Goal: Task Accomplishment & Management: Use online tool/utility

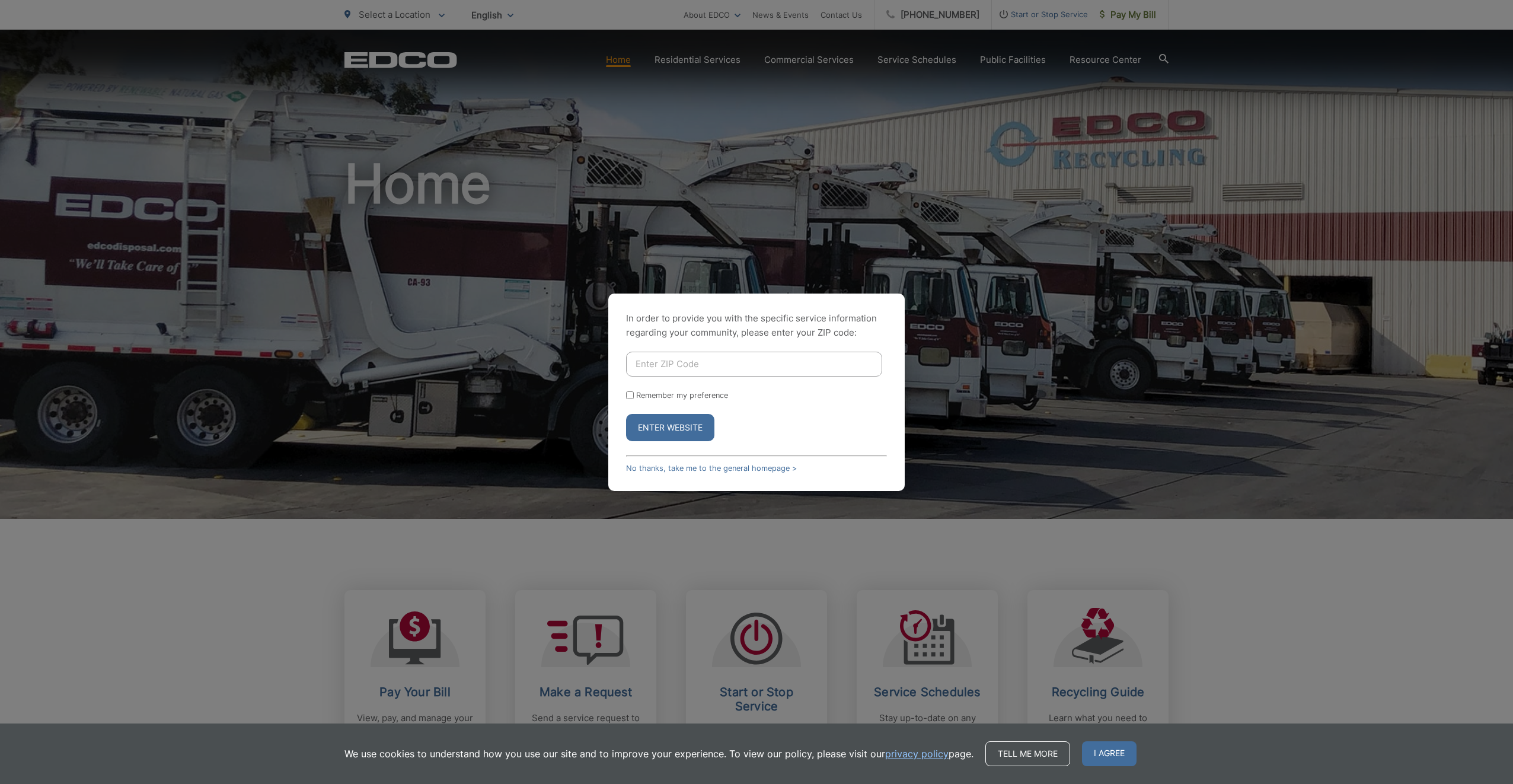
click at [646, 359] on input "Enter ZIP Code" at bounding box center [754, 364] width 256 height 25
type input "92021"
click at [630, 393] on input "Remember my preference" at bounding box center [630, 395] width 8 height 8
checkbox input "true"
click at [649, 432] on button "Enter Website" at bounding box center [670, 427] width 88 height 27
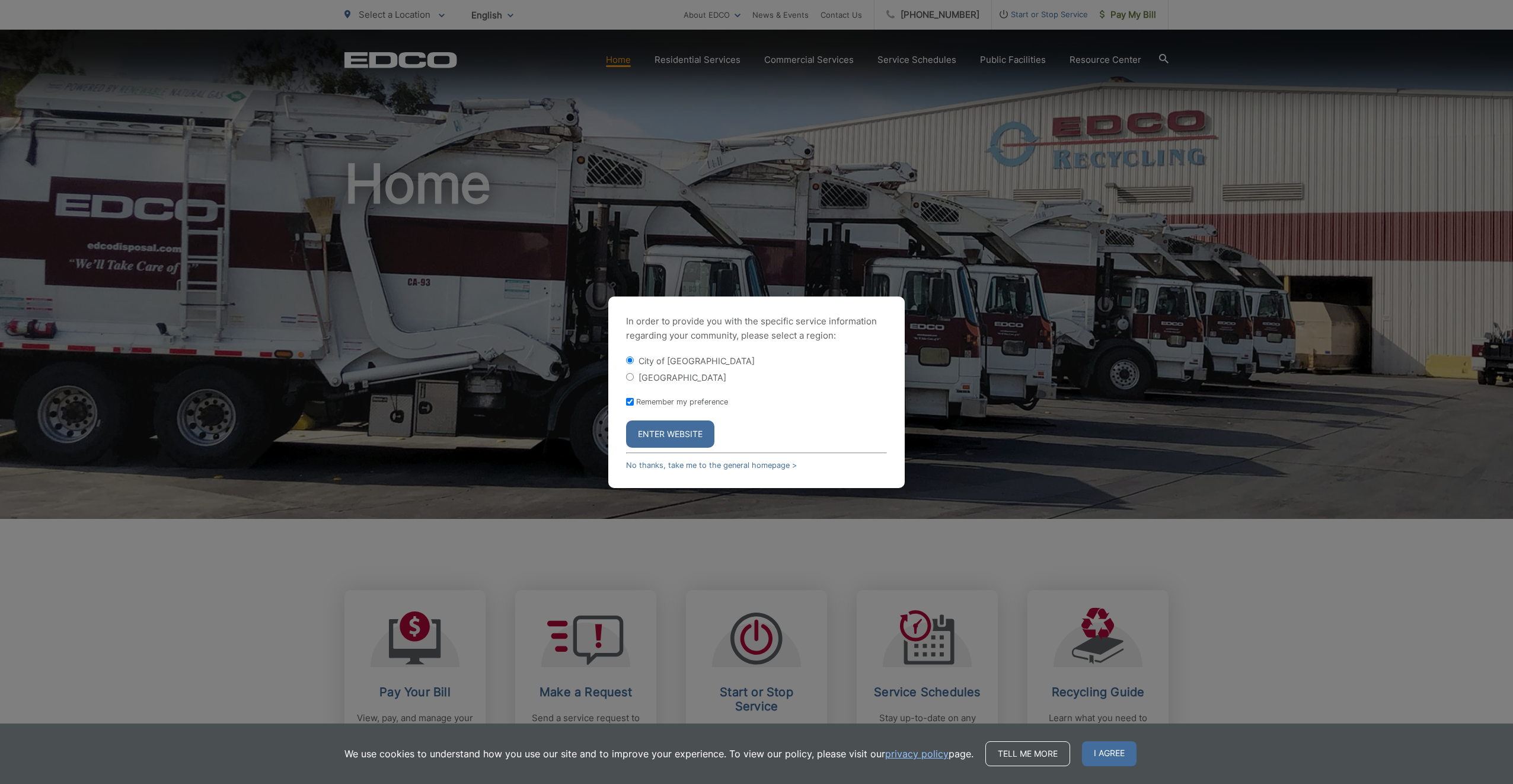
click at [649, 432] on button "Enter Website" at bounding box center [670, 434] width 88 height 27
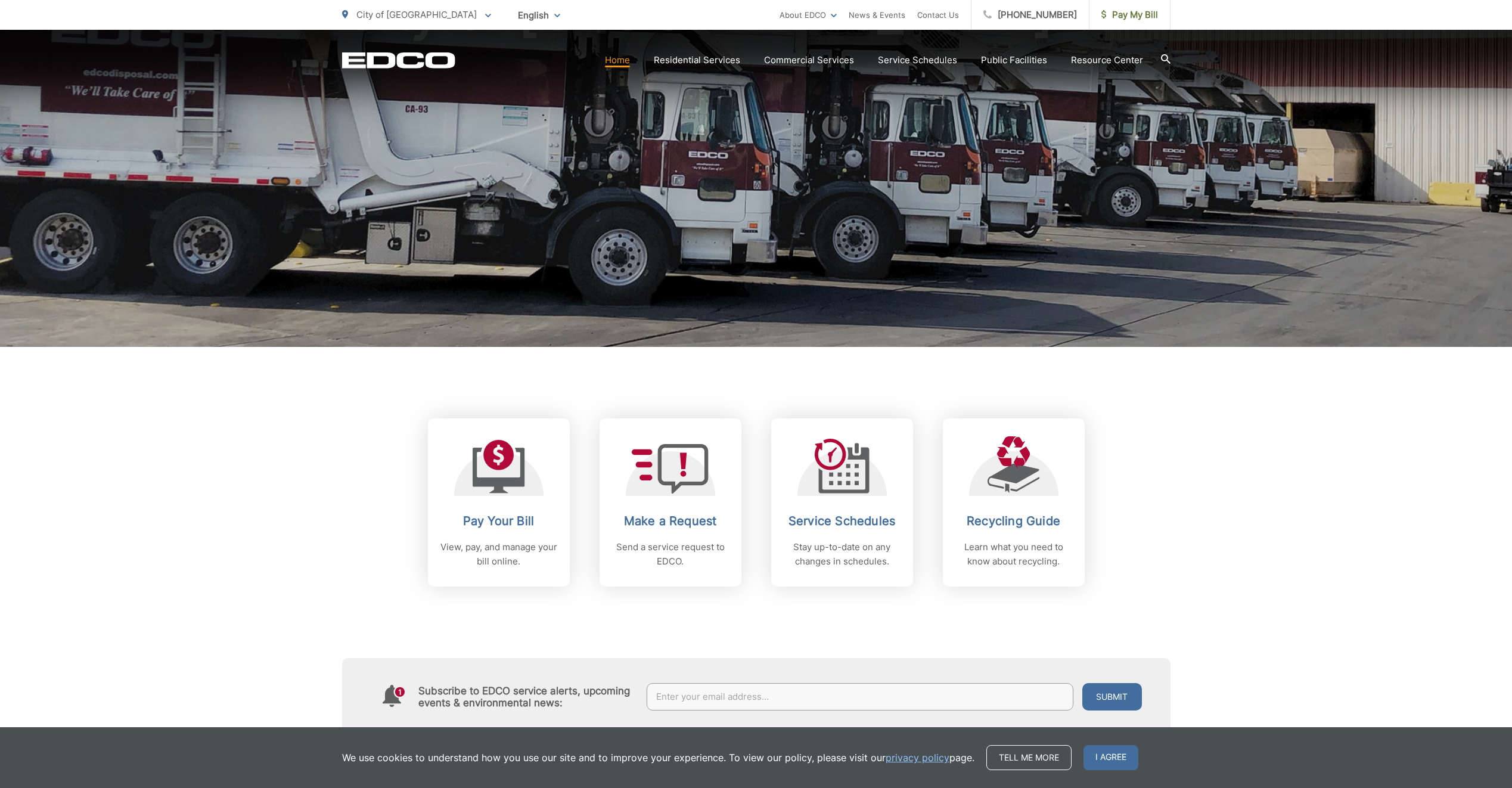
scroll to position [179, 0]
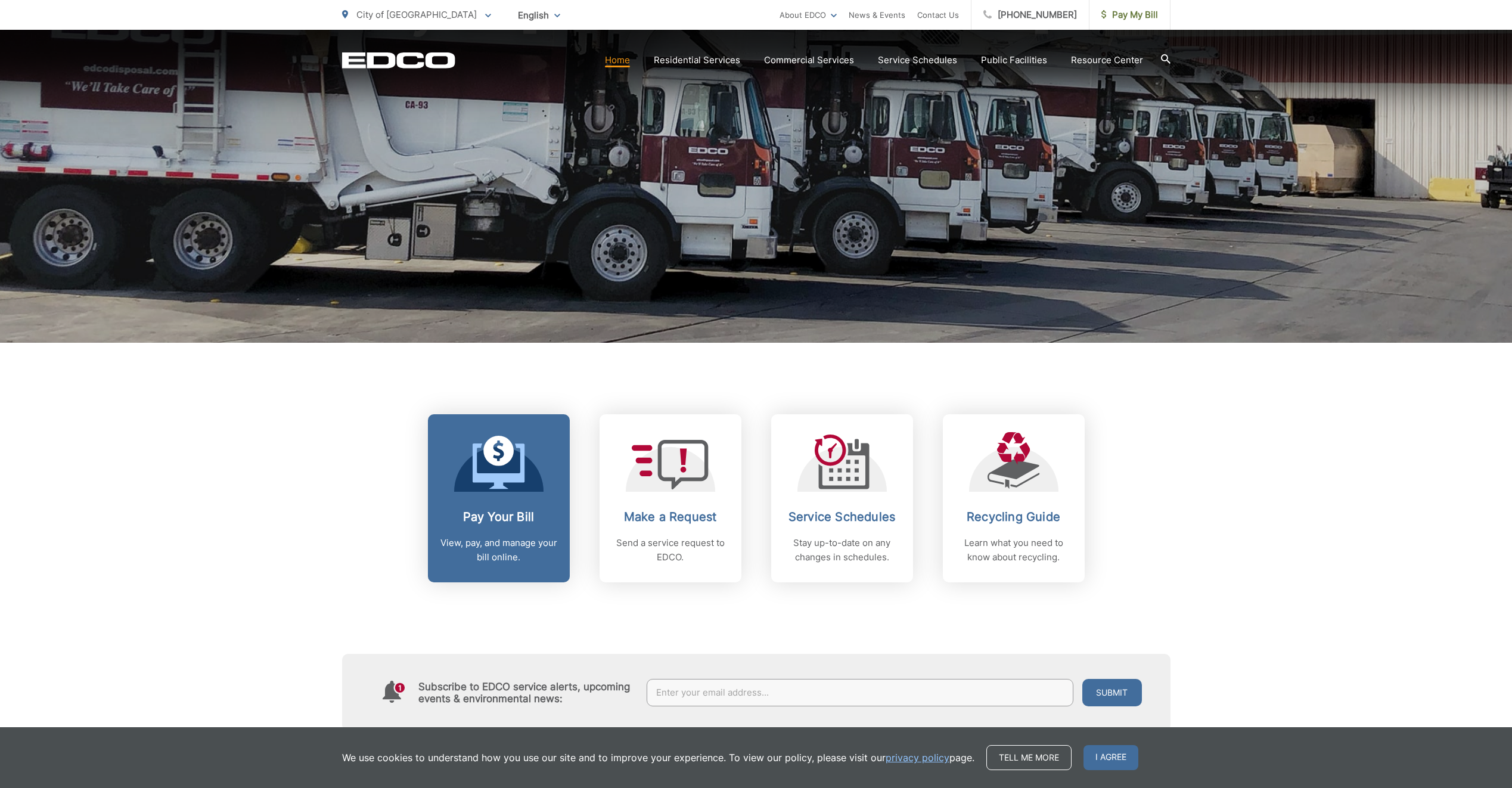
click at [514, 489] on span at bounding box center [499, 463] width 53 height 56
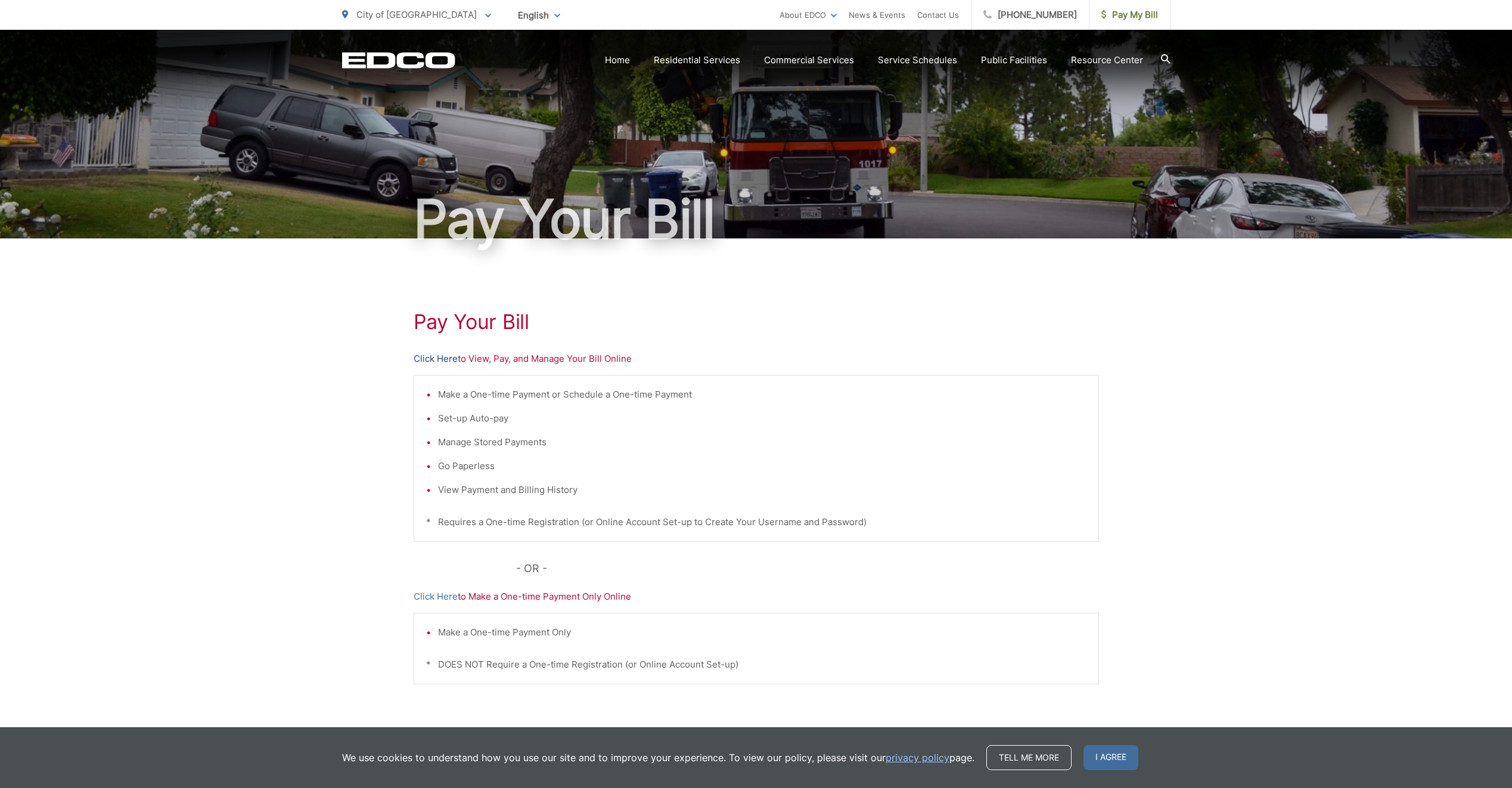
click at [433, 358] on link "Click Here" at bounding box center [435, 359] width 44 height 14
